Goal: Check status: Check status

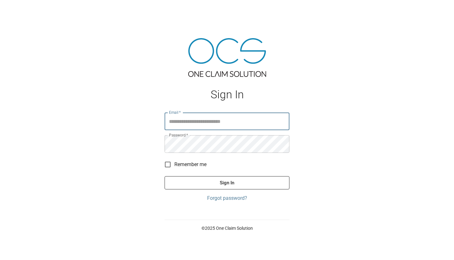
type input "**********"
click at [250, 178] on button "Sign In" at bounding box center [227, 182] width 125 height 13
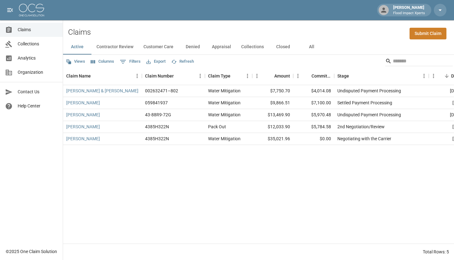
click at [311, 50] on button "All" at bounding box center [311, 46] width 28 height 15
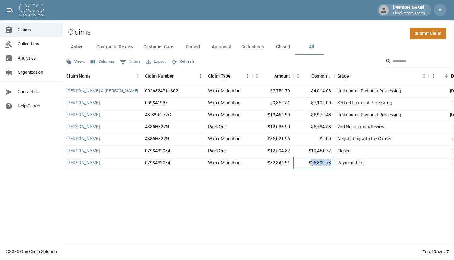
drag, startPoint x: 313, startPoint y: 162, endPoint x: 330, endPoint y: 160, distance: 17.1
click at [330, 160] on div "$26,300.73" at bounding box center [313, 163] width 41 height 12
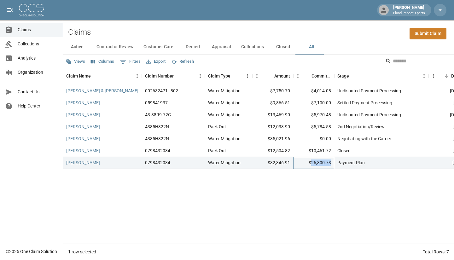
click at [330, 160] on div "$26,300.73" at bounding box center [313, 163] width 41 height 12
drag, startPoint x: 314, startPoint y: 165, endPoint x: 327, endPoint y: 162, distance: 13.7
click at [327, 162] on div "$26,300.73" at bounding box center [313, 163] width 41 height 12
drag, startPoint x: 313, startPoint y: 161, endPoint x: 334, endPoint y: 166, distance: 22.1
click at [334, 166] on div "[PERSON_NAME] 0798432084 Water Mitigation $32,346.91 $26,300.73 Payment Plan [D…" at bounding box center [358, 163] width 590 height 12
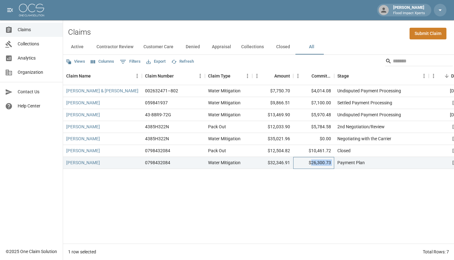
copy div "26,300.73"
click at [86, 161] on link "[PERSON_NAME]" at bounding box center [83, 163] width 34 height 6
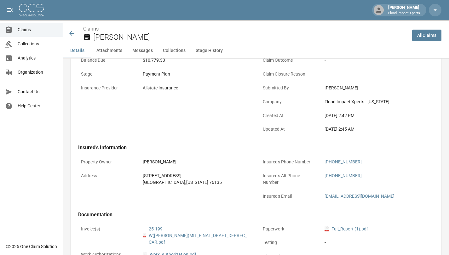
click at [178, 49] on button "Collections" at bounding box center [174, 50] width 33 height 15
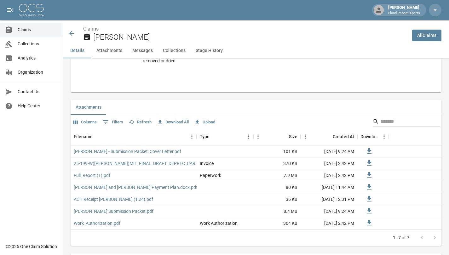
scroll to position [379, 4]
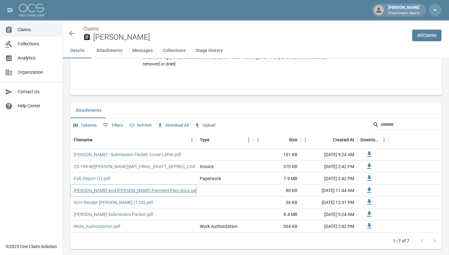
click at [134, 188] on link "[PERSON_NAME] and [PERSON_NAME] Payment Plan.docx.pdf" at bounding box center [136, 191] width 124 height 6
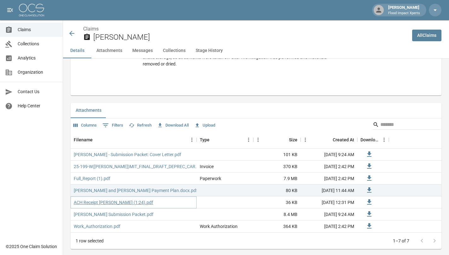
click at [104, 200] on link "ACH Receipt [PERSON_NAME] (1:24).pdf" at bounding box center [113, 203] width 79 height 6
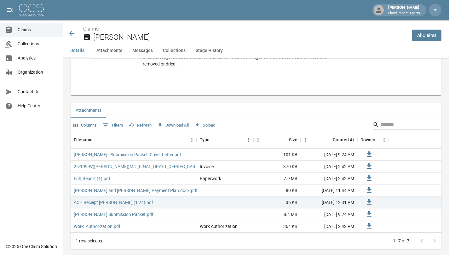
click at [78, 53] on button "Details" at bounding box center [77, 50] width 28 height 15
click at [69, 40] on div "Claims [PERSON_NAME]" at bounding box center [237, 33] width 339 height 17
click at [69, 38] on div "Claims [PERSON_NAME]" at bounding box center [237, 33] width 339 height 17
click at [68, 36] on icon at bounding box center [72, 34] width 8 height 8
